Goal: Task Accomplishment & Management: Manage account settings

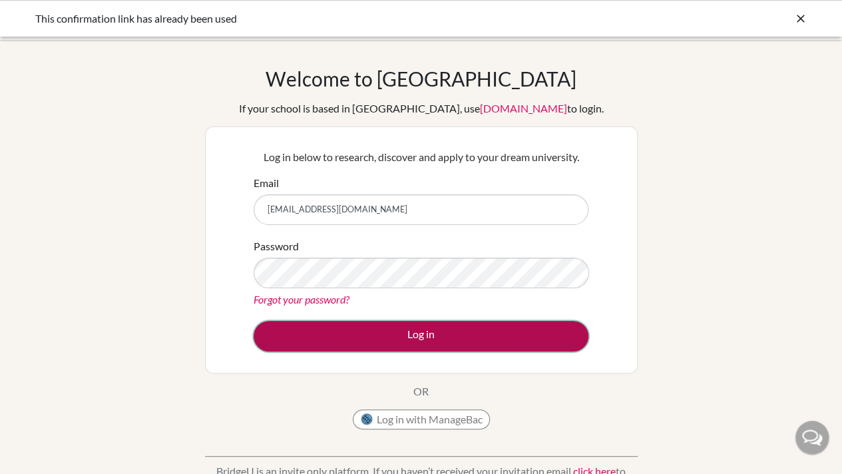
click at [482, 341] on button "Log in" at bounding box center [421, 336] width 335 height 31
click at [453, 330] on button "Log in" at bounding box center [421, 336] width 335 height 31
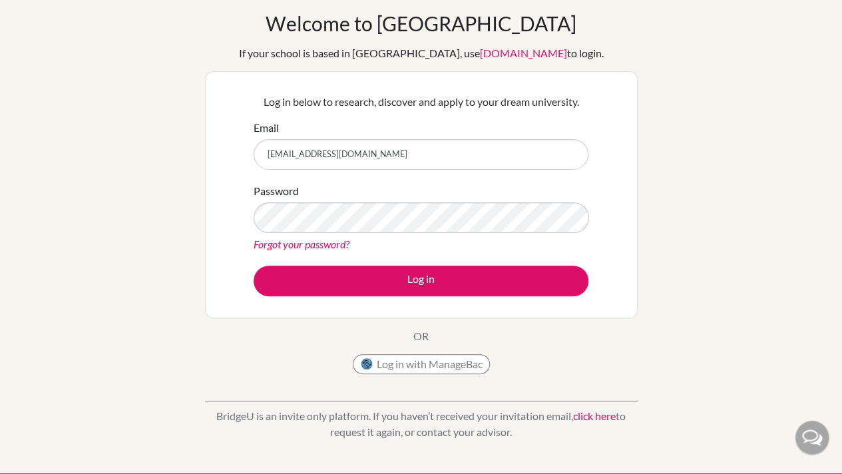
scroll to position [79, 0]
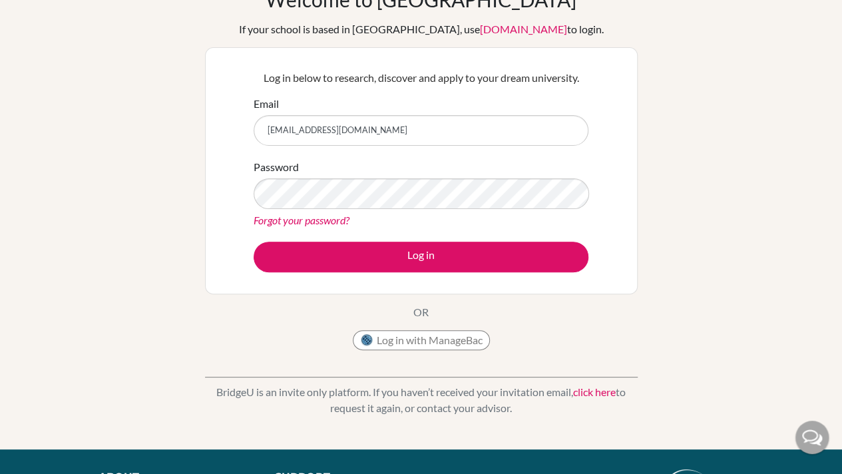
click at [306, 216] on link "Forgot your password?" at bounding box center [302, 220] width 96 height 13
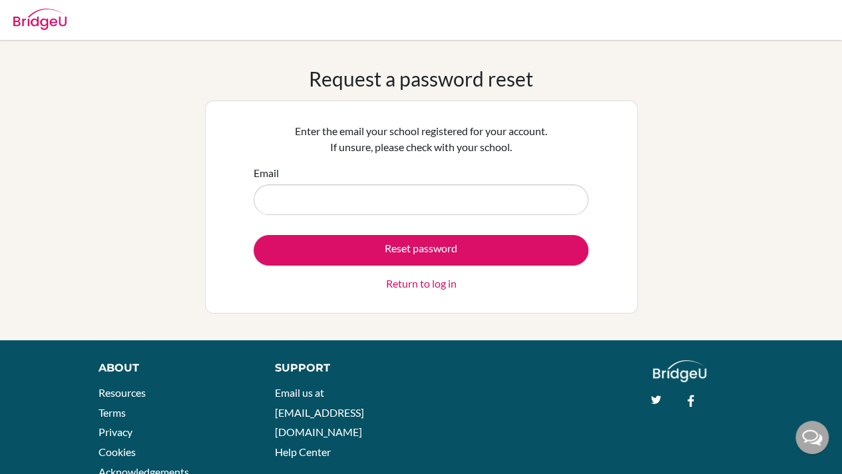
click at [434, 210] on input "Email" at bounding box center [421, 199] width 335 height 31
type input "[EMAIL_ADDRESS][DOMAIN_NAME]"
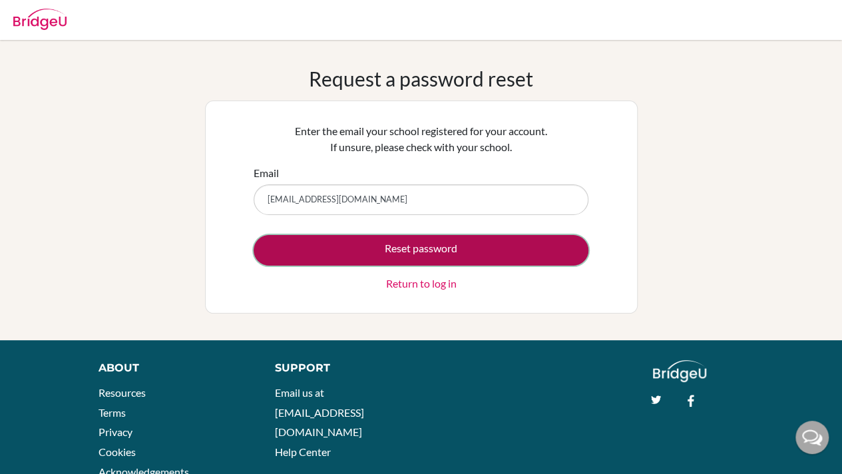
click at [391, 242] on button "Reset password" at bounding box center [421, 250] width 335 height 31
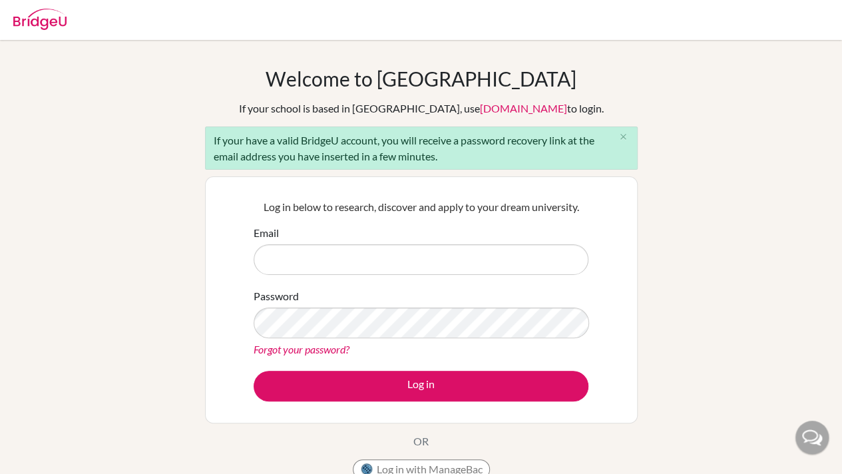
click at [396, 252] on input "Email" at bounding box center [421, 259] width 335 height 31
type input "[EMAIL_ADDRESS][DOMAIN_NAME]"
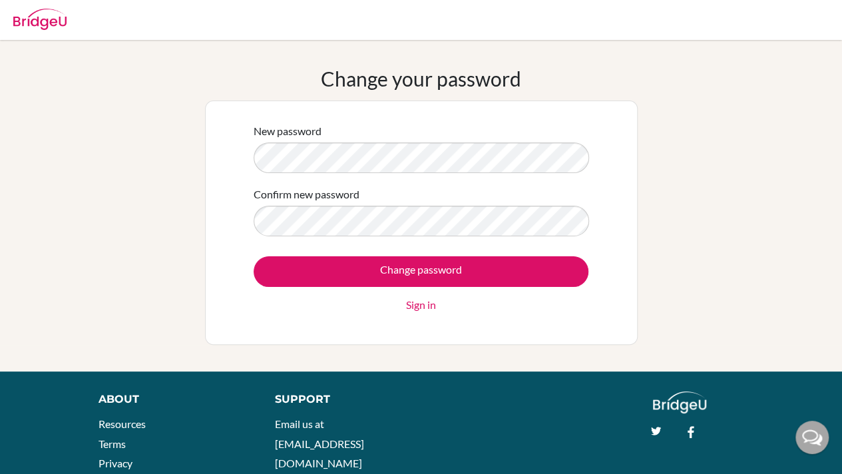
click at [68, 173] on div "Change your password New password Confirm new password Change password Sign in" at bounding box center [421, 206] width 842 height 278
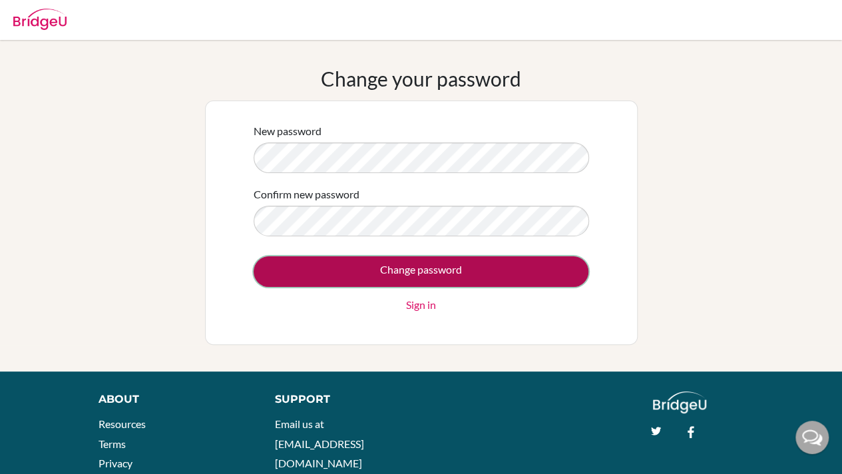
click at [365, 262] on input "Change password" at bounding box center [421, 271] width 335 height 31
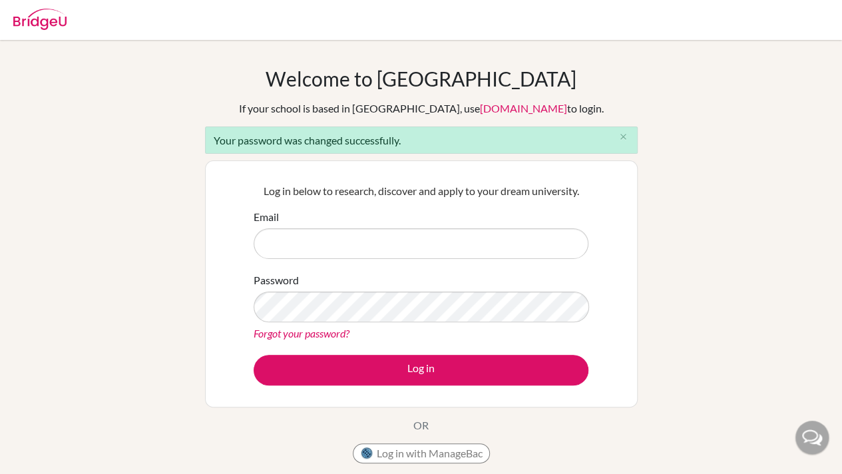
click at [371, 259] on form "Email Password Forgot your password? Log in" at bounding box center [421, 297] width 335 height 176
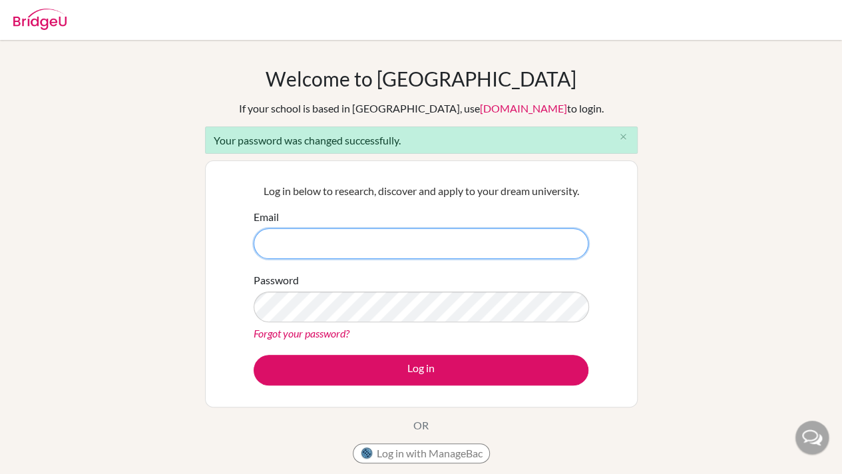
click at [367, 255] on input "Email" at bounding box center [421, 243] width 335 height 31
type input "keya3534@mcgs.ac.in"
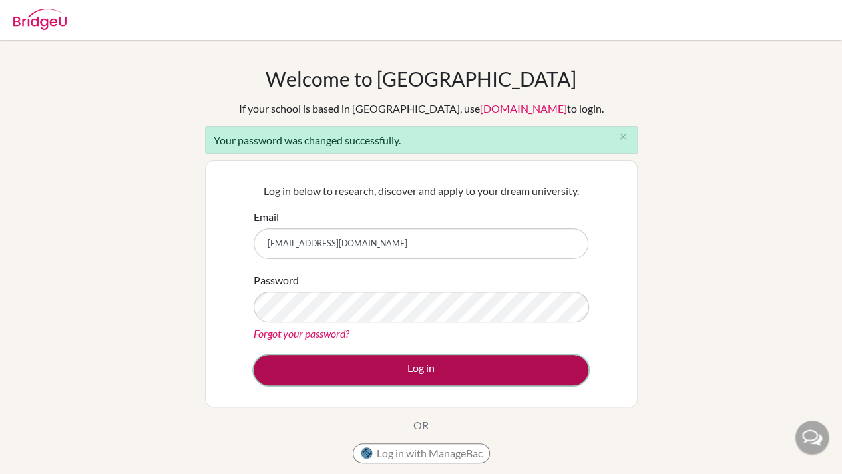
click at [409, 365] on button "Log in" at bounding box center [421, 370] width 335 height 31
